Goal: Task Accomplishment & Management: Manage account settings

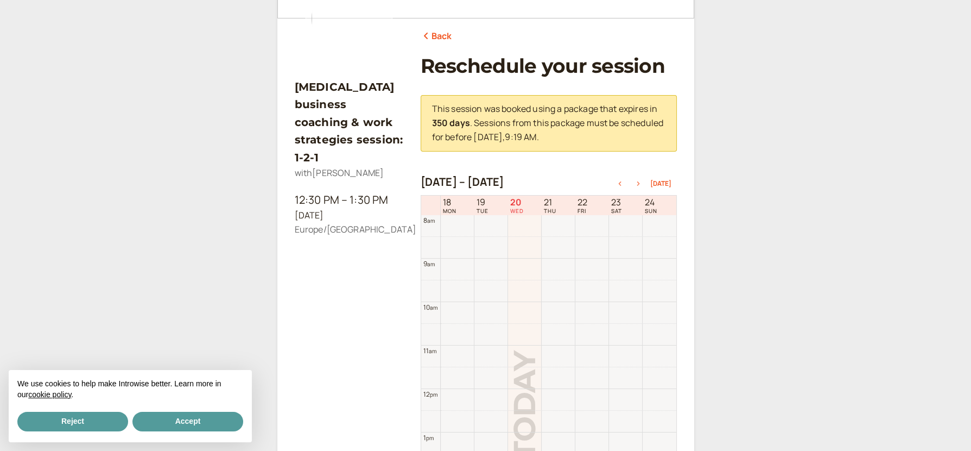
scroll to position [117, 0]
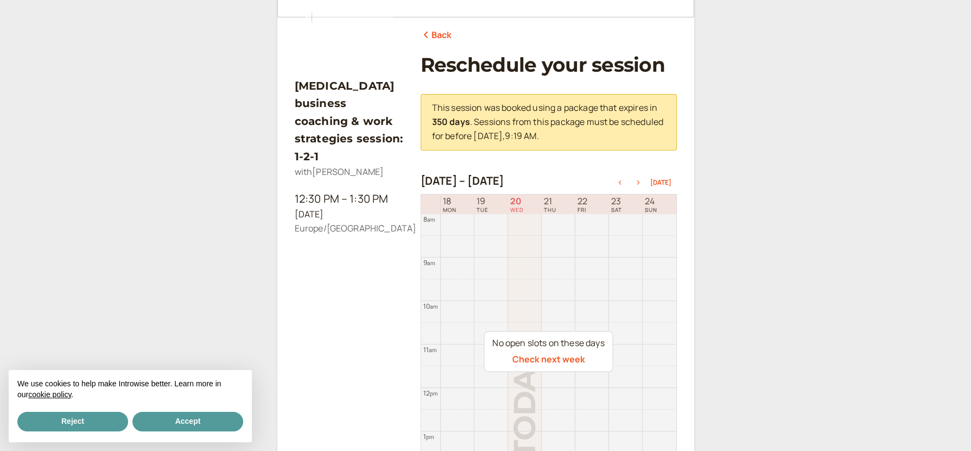
click at [642, 181] on icon "button" at bounding box center [638, 182] width 13 height 4
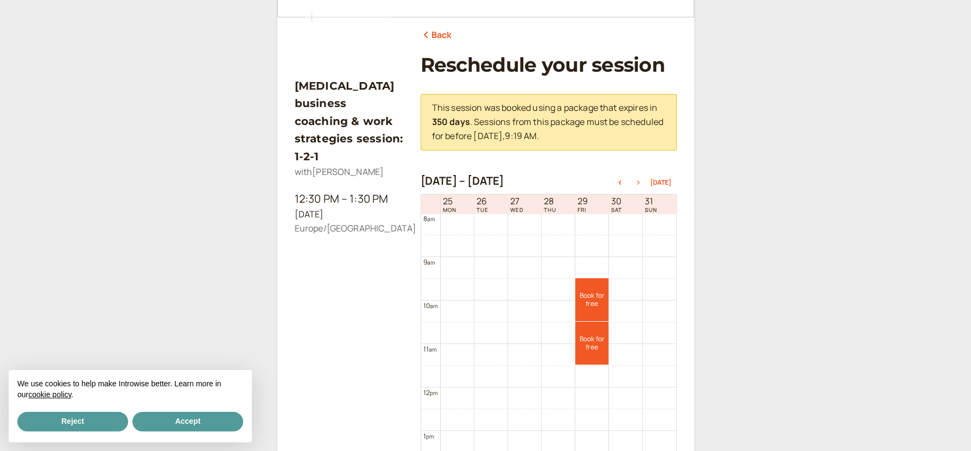
click at [642, 181] on icon "button" at bounding box center [638, 182] width 13 height 4
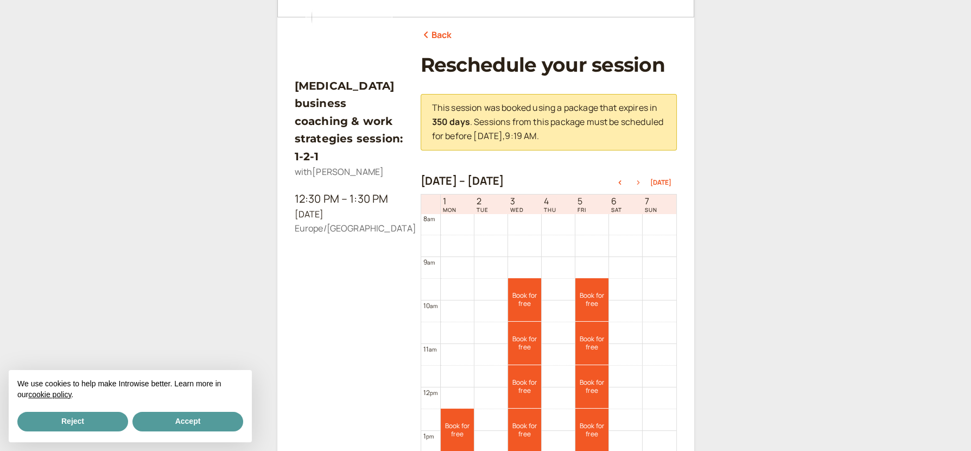
click at [642, 181] on icon "button" at bounding box center [638, 182] width 13 height 4
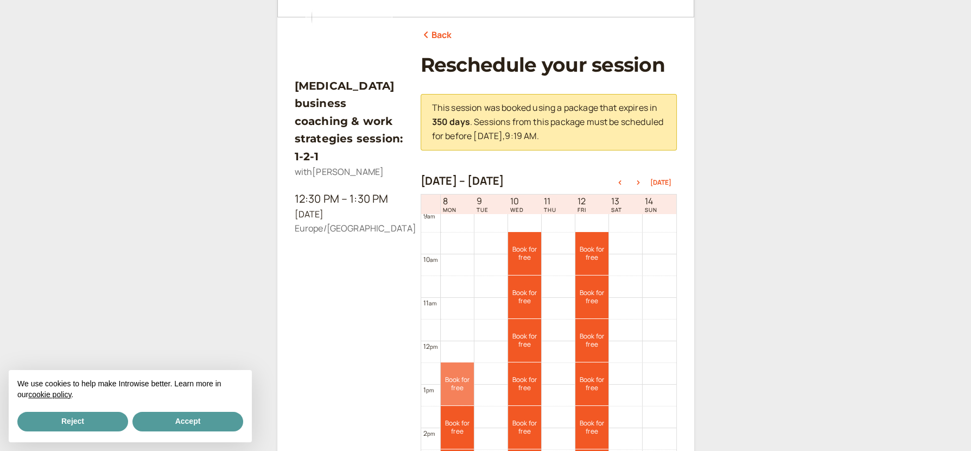
scroll to position [420, 0]
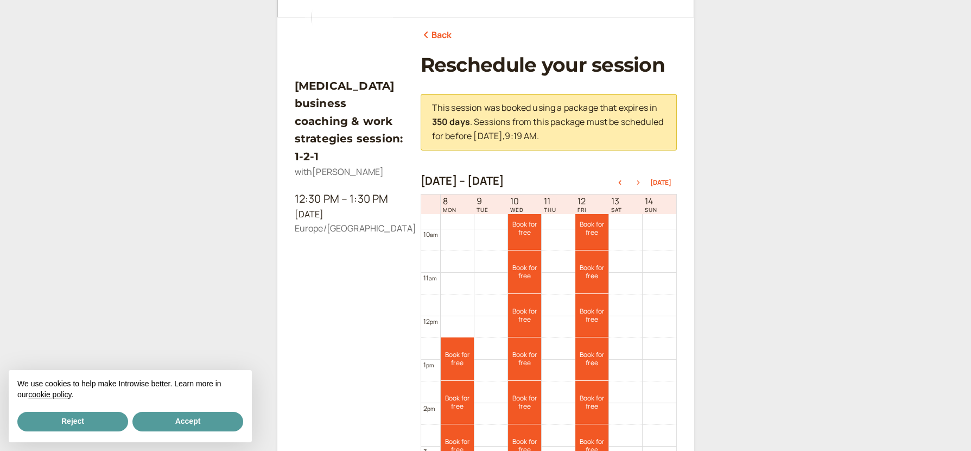
click at [640, 182] on icon "button" at bounding box center [638, 182] width 3 height 4
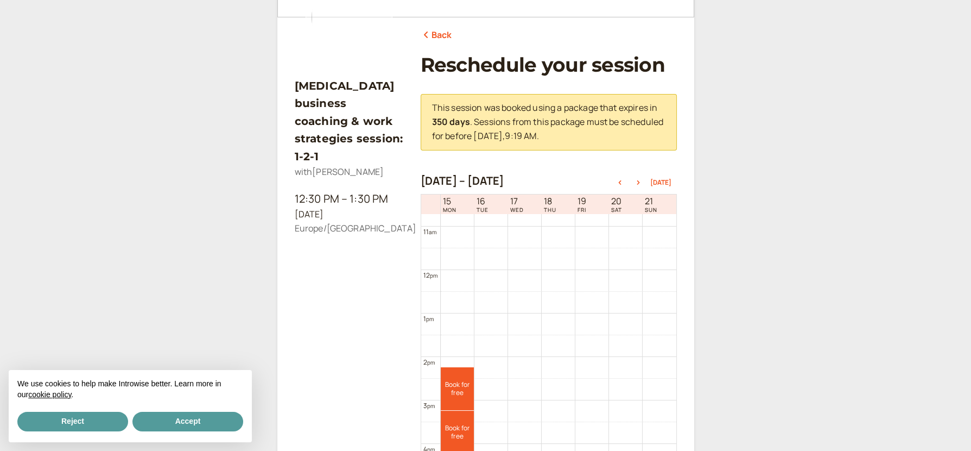
scroll to position [491, 0]
click at [460, 355] on link "Book for free free" at bounding box center [457, 363] width 33 height 43
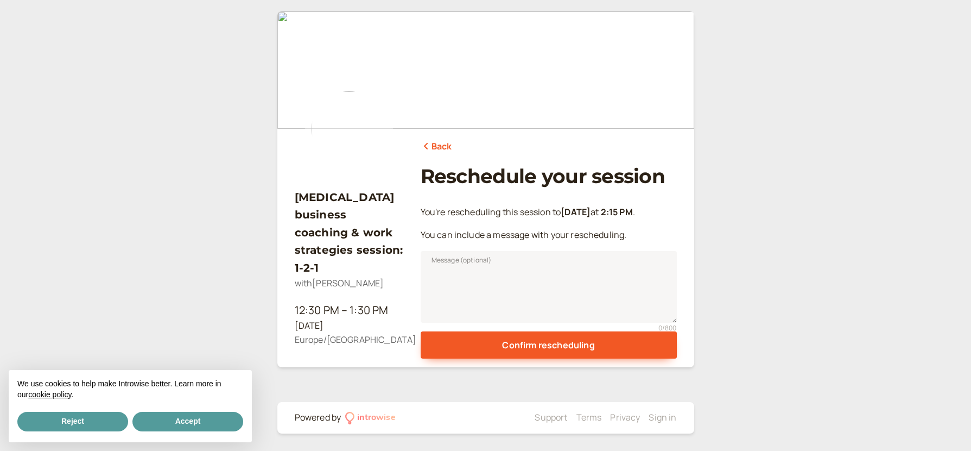
scroll to position [5, 0]
click at [479, 263] on span "Message (optional)" at bounding box center [462, 260] width 60 height 11
click at [479, 263] on textarea "Message (optional)" at bounding box center [549, 287] width 256 height 72
click at [445, 260] on span "Message (optional)" at bounding box center [462, 260] width 60 height 11
click at [445, 260] on textarea "Message (optional)" at bounding box center [549, 287] width 256 height 72
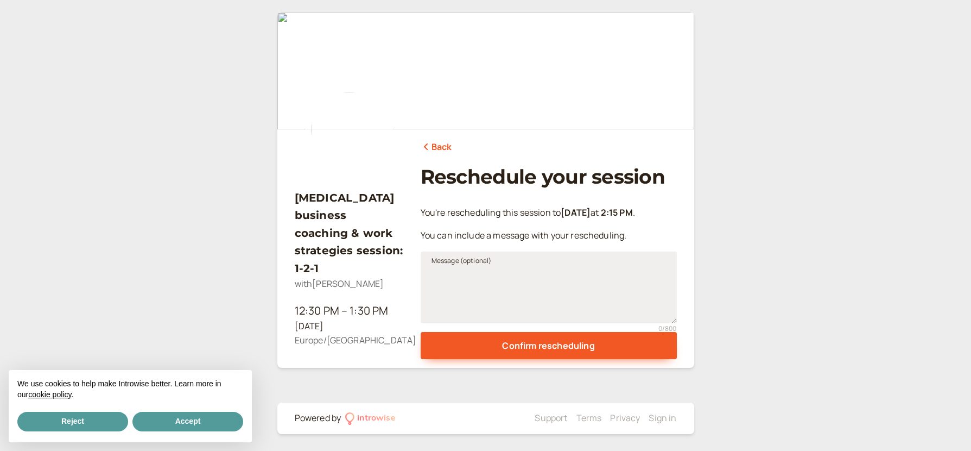
click at [468, 257] on span "Message (optional)" at bounding box center [462, 260] width 60 height 11
click at [468, 257] on textarea "Message (optional)" at bounding box center [549, 287] width 256 height 72
click at [449, 258] on span "Message (optional)" at bounding box center [462, 260] width 60 height 11
click at [449, 258] on textarea "Message (optional)" at bounding box center [549, 287] width 256 height 72
click at [449, 258] on span "Message (optional)" at bounding box center [462, 260] width 60 height 11
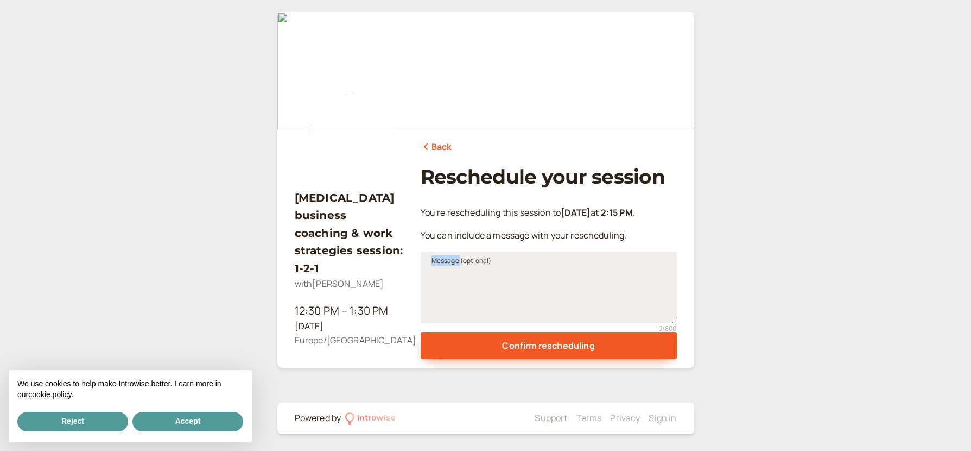
click at [449, 258] on textarea "Message (optional)" at bounding box center [549, 287] width 256 height 72
click at [497, 262] on textarea "Message (optional)" at bounding box center [549, 287] width 256 height 72
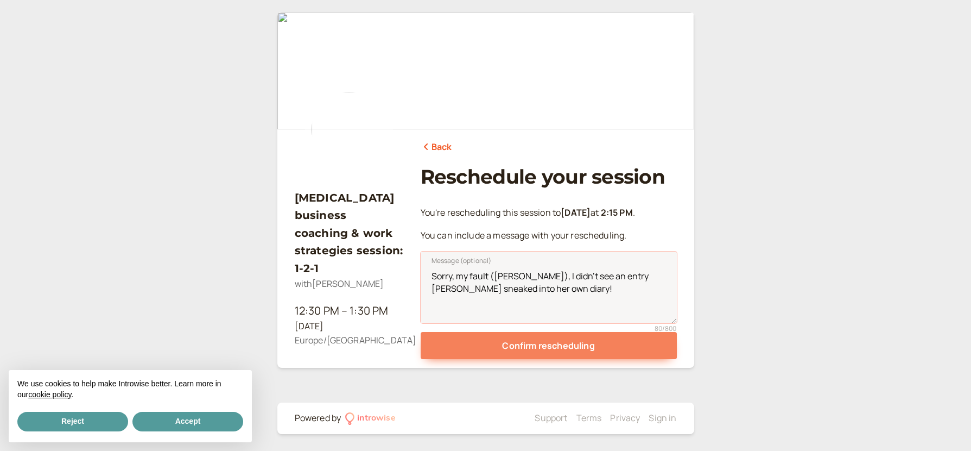
type textarea "Sorry, my fault ([PERSON_NAME]), I didn't see an entry [PERSON_NAME] sneaked in…"
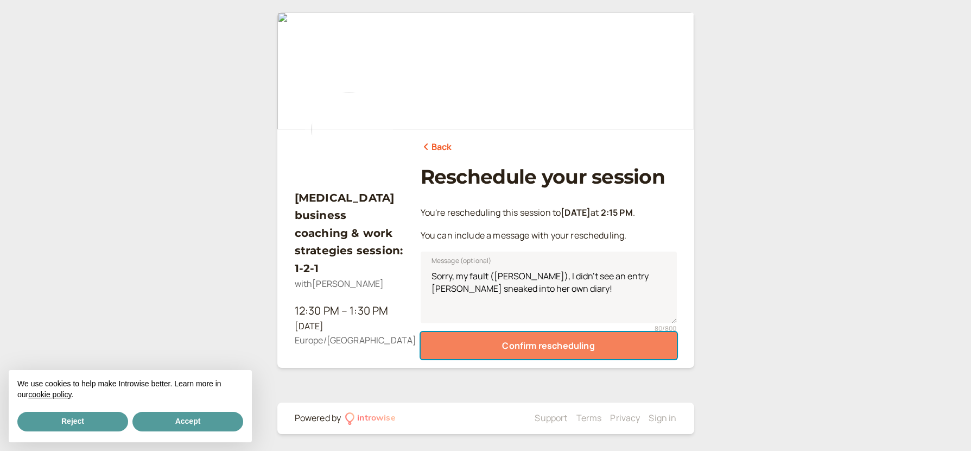
click at [532, 344] on button "Confirm rescheduling" at bounding box center [549, 345] width 256 height 27
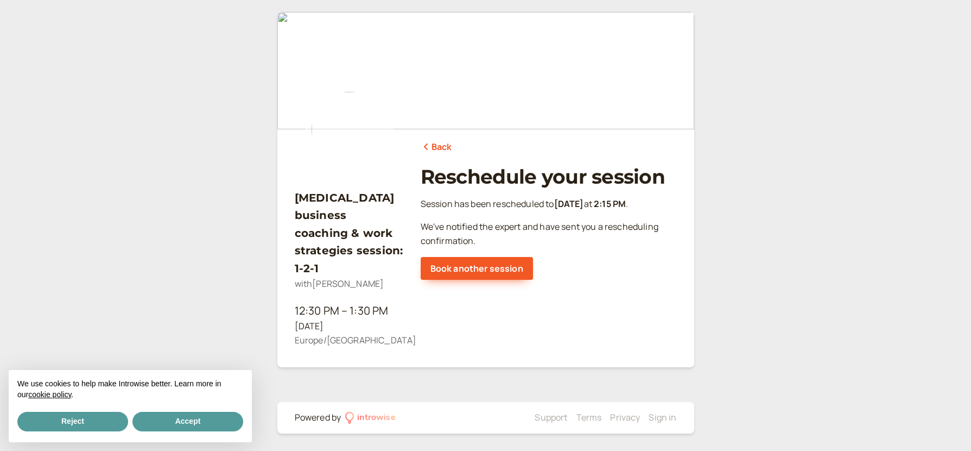
scroll to position [0, 0]
